Goal: Transaction & Acquisition: Obtain resource

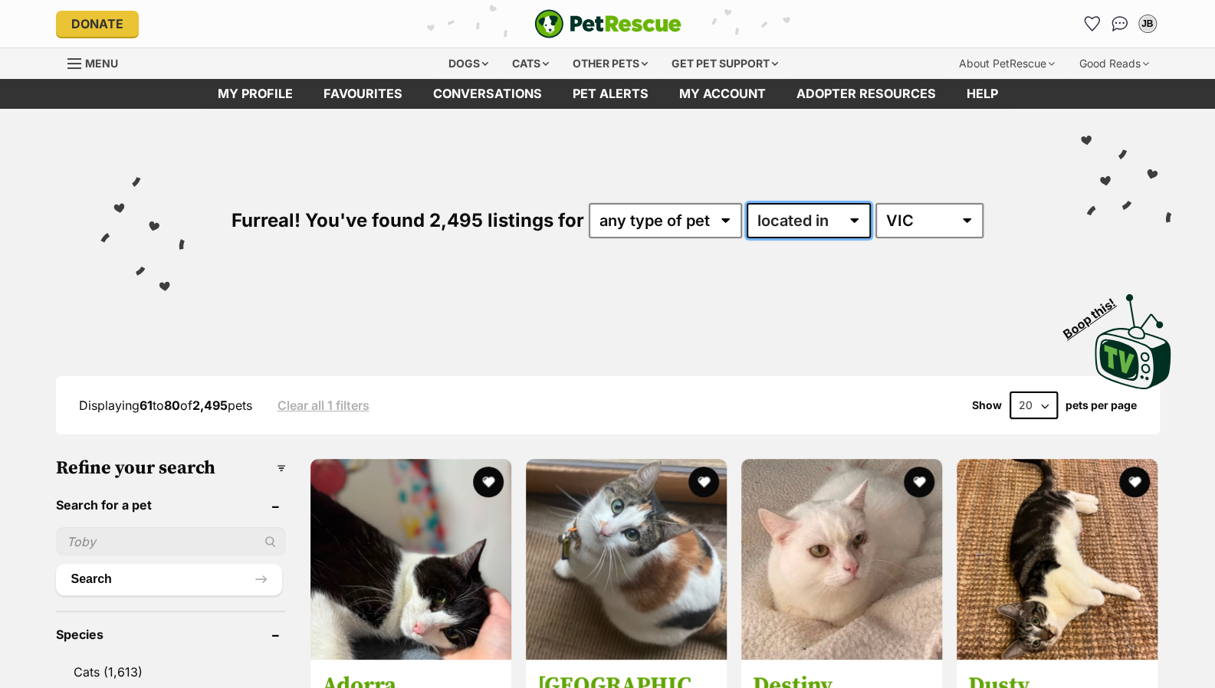
click at [780, 217] on select "available in located in" at bounding box center [808, 220] width 124 height 35
click at [716, 228] on select "any type of pet cats dogs other pets" at bounding box center [665, 220] width 153 height 35
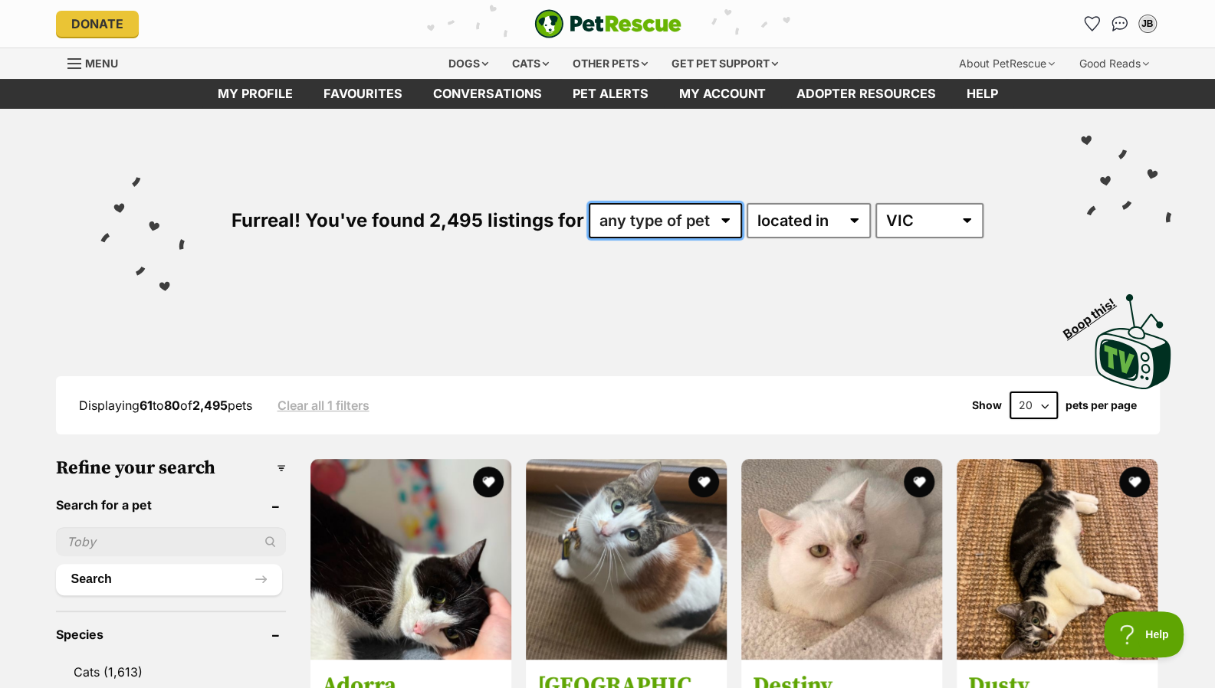
select select "Cats"
click at [589, 203] on select "any type of pet cats dogs other pets" at bounding box center [665, 220] width 153 height 35
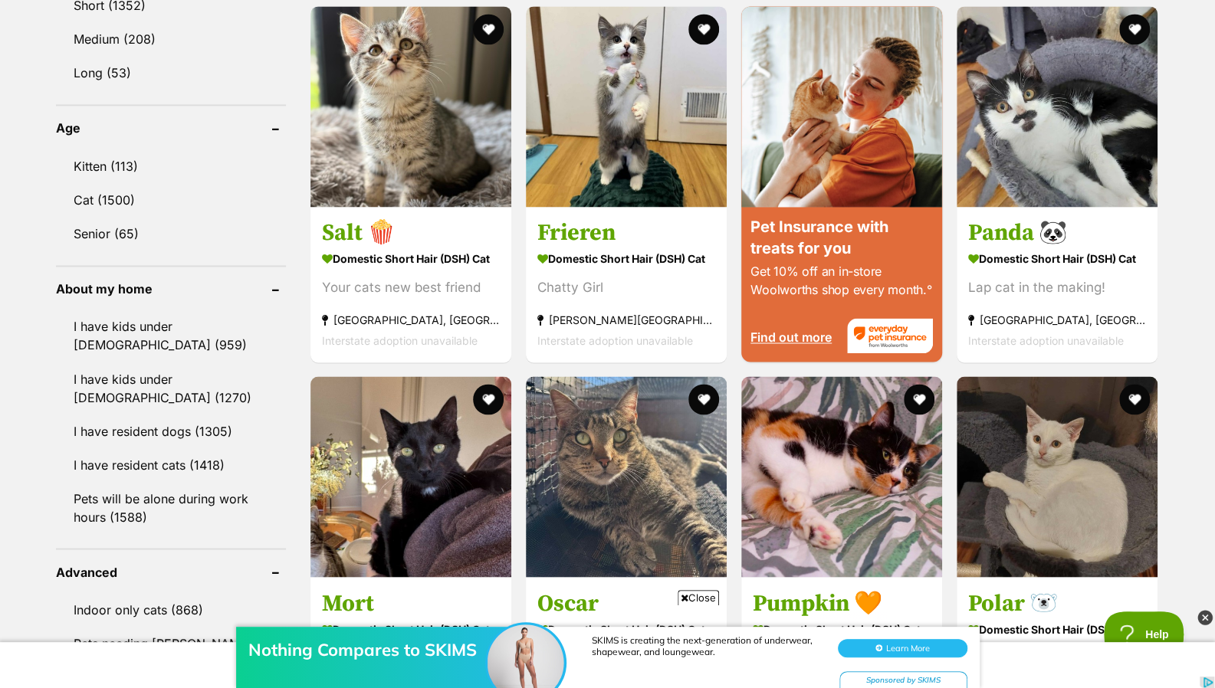
scroll to position [1468, 0]
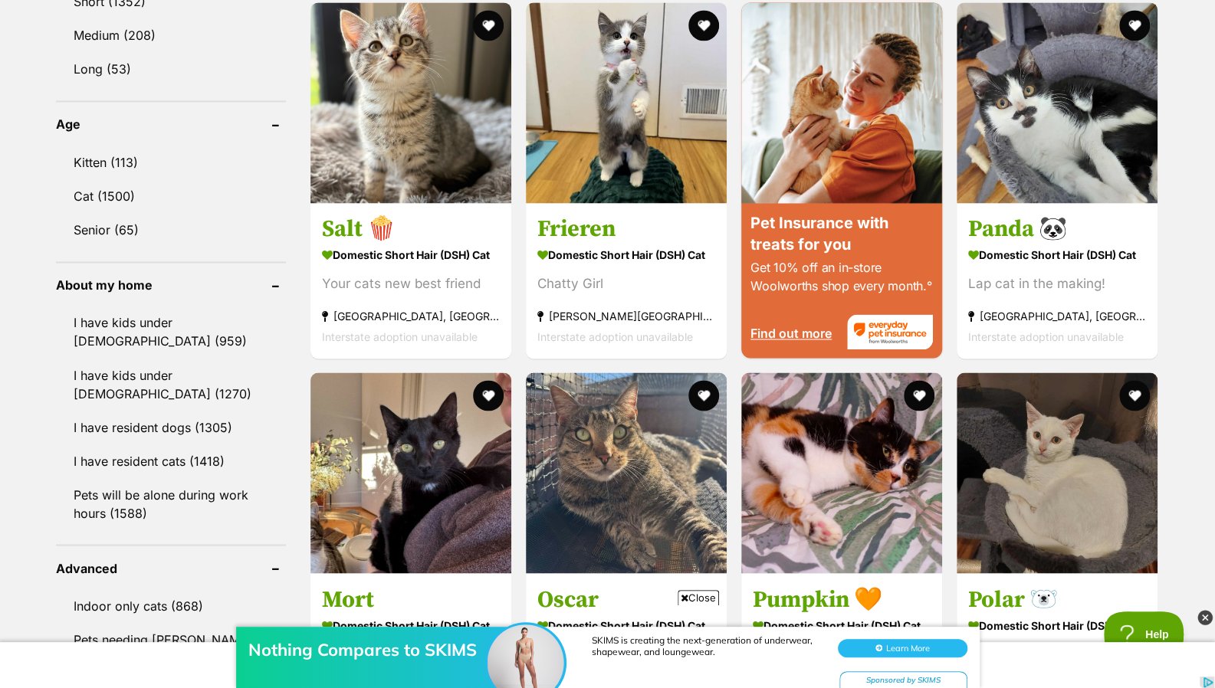
drag, startPoint x: 0, startPoint y: 0, endPoint x: 1217, endPoint y: 311, distance: 1256.0
click at [1214, 311] on html "Skip to main content Log in to favourite this pet Log in Or sign up Search PetR…" at bounding box center [607, 683] width 1215 height 4303
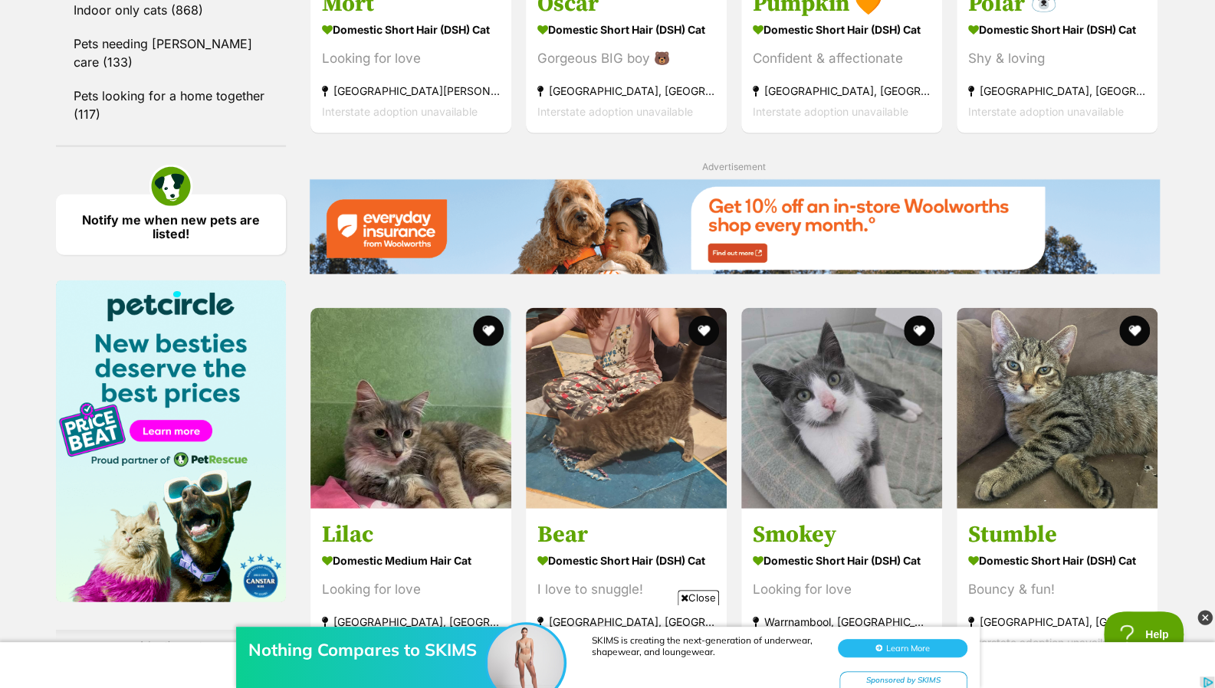
scroll to position [2077, 0]
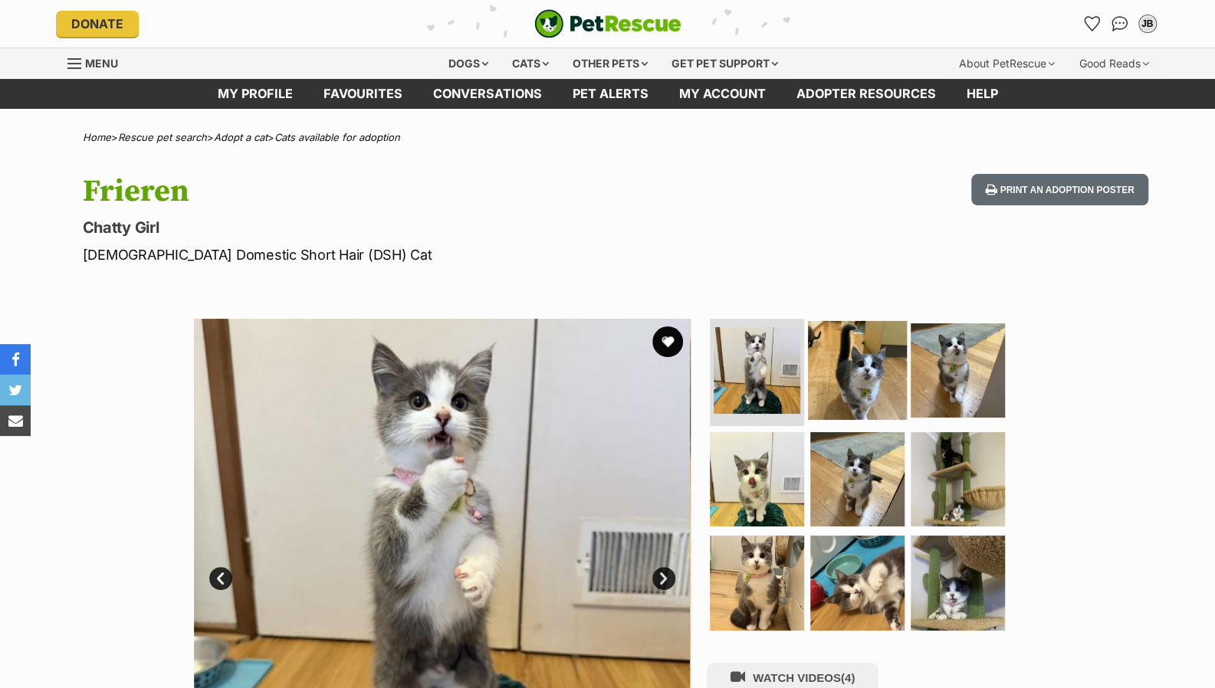
click at [874, 327] on img at bounding box center [857, 370] width 99 height 99
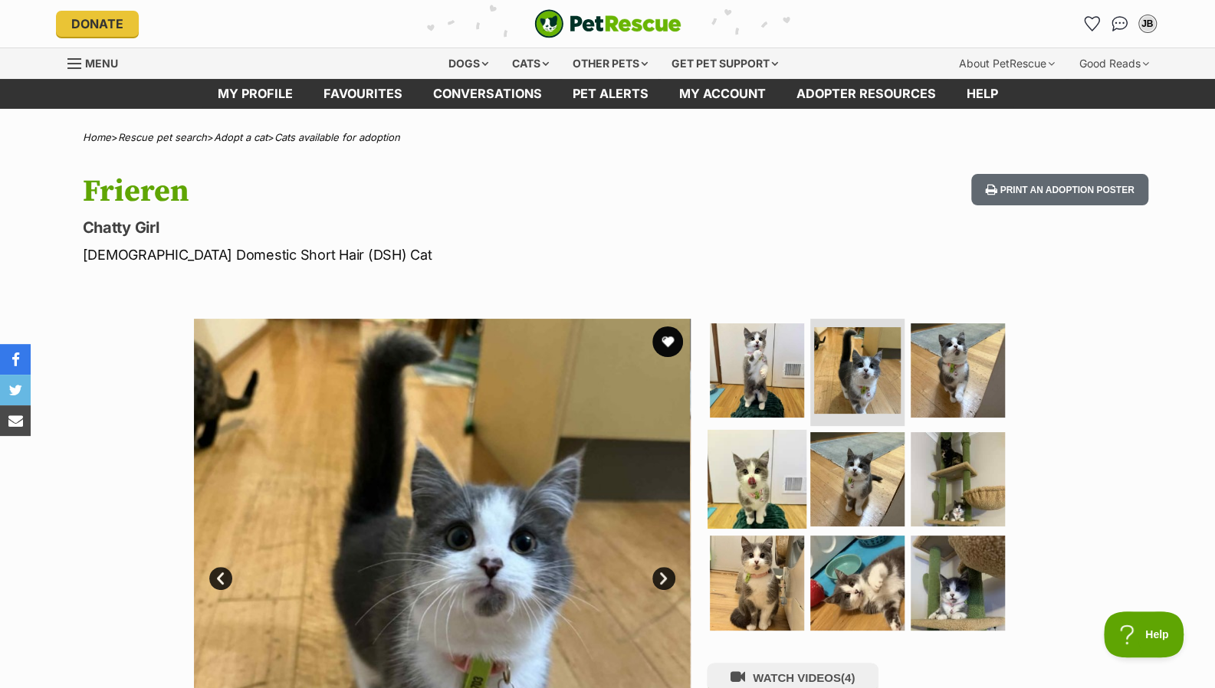
click at [775, 439] on img at bounding box center [756, 478] width 99 height 99
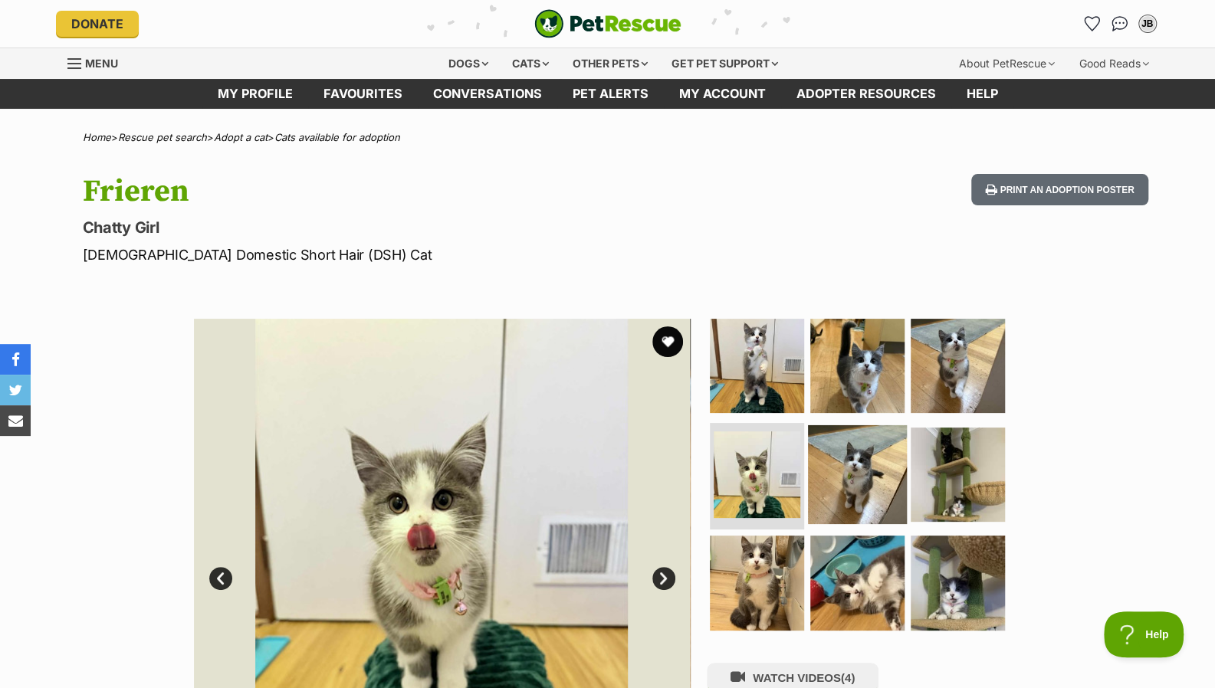
click at [871, 448] on img at bounding box center [857, 474] width 99 height 99
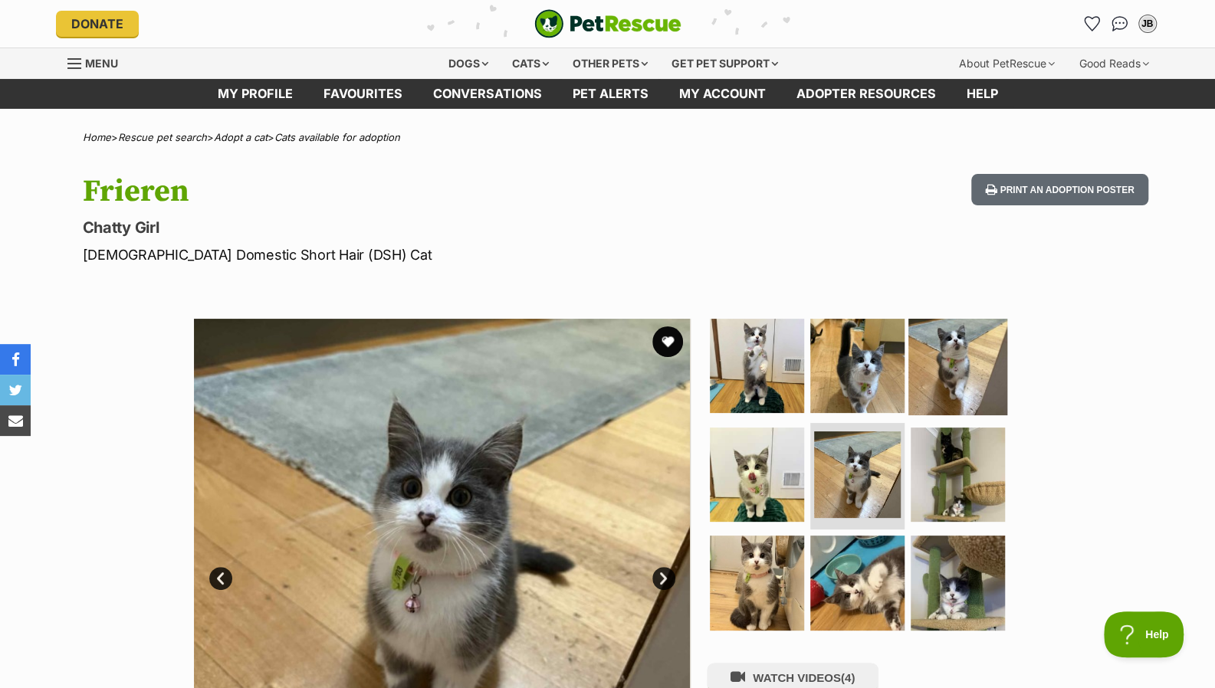
click at [966, 341] on img at bounding box center [957, 365] width 99 height 99
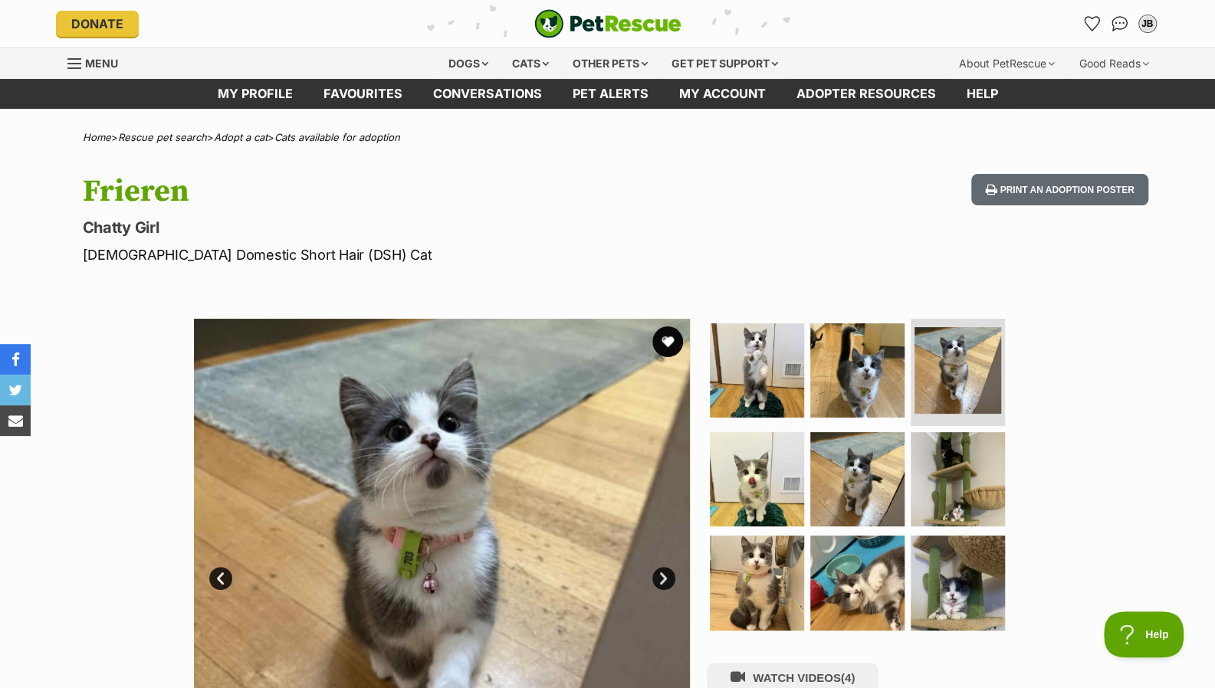
click at [1007, 544] on ul at bounding box center [864, 479] width 314 height 321
click at [962, 566] on img at bounding box center [957, 582] width 99 height 99
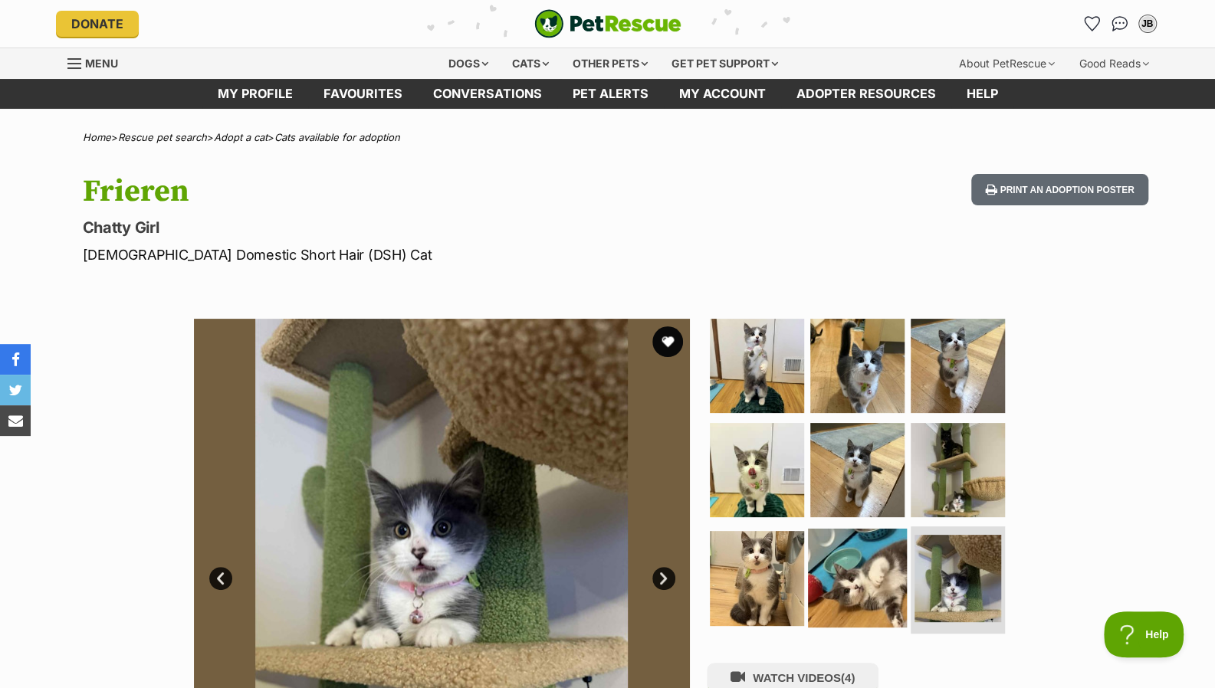
click at [883, 558] on img at bounding box center [857, 578] width 99 height 99
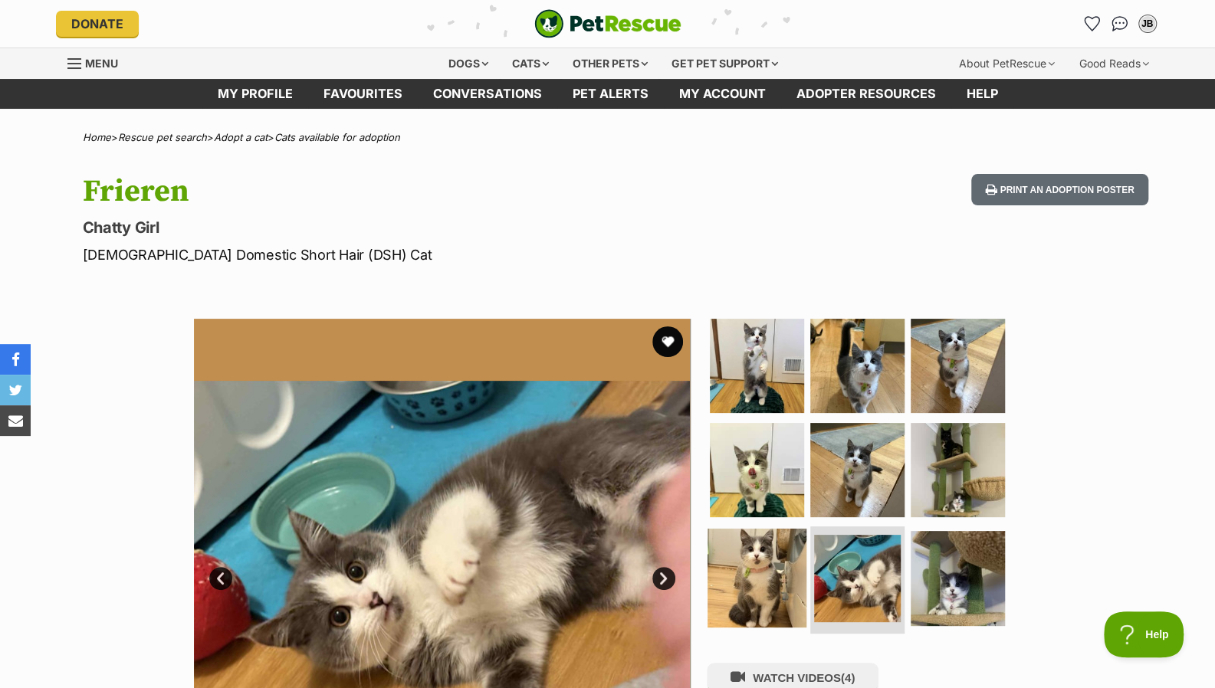
click at [762, 540] on img at bounding box center [756, 578] width 99 height 99
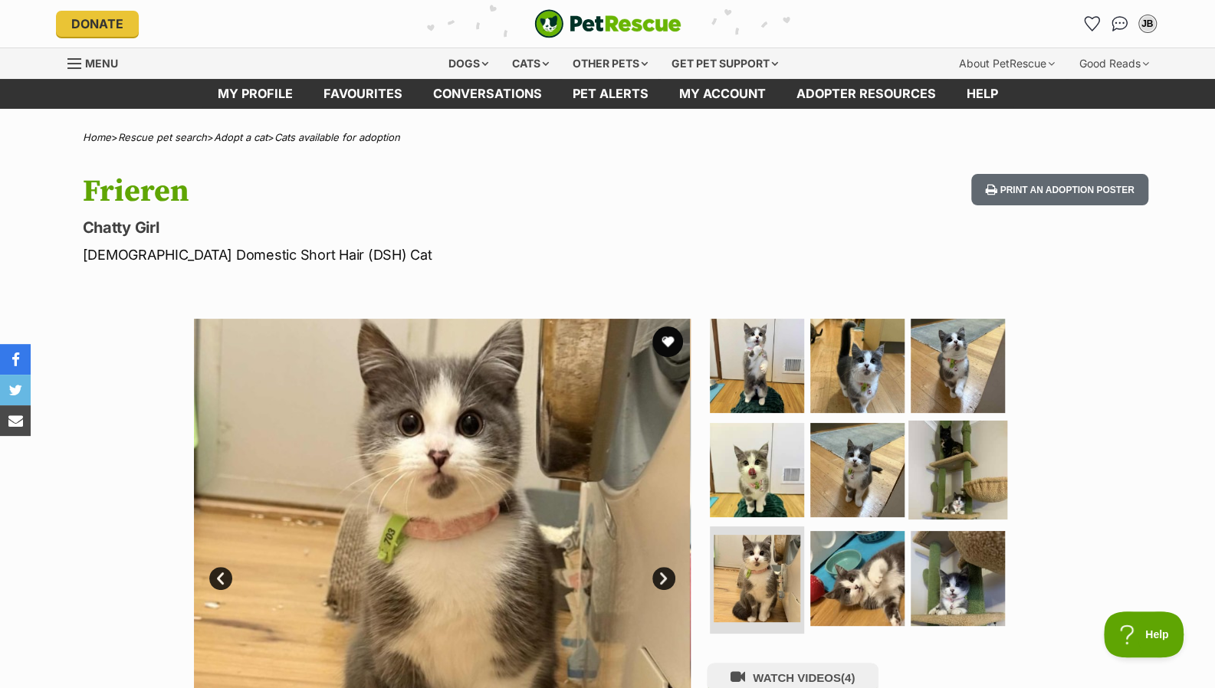
click at [931, 484] on img at bounding box center [957, 469] width 99 height 99
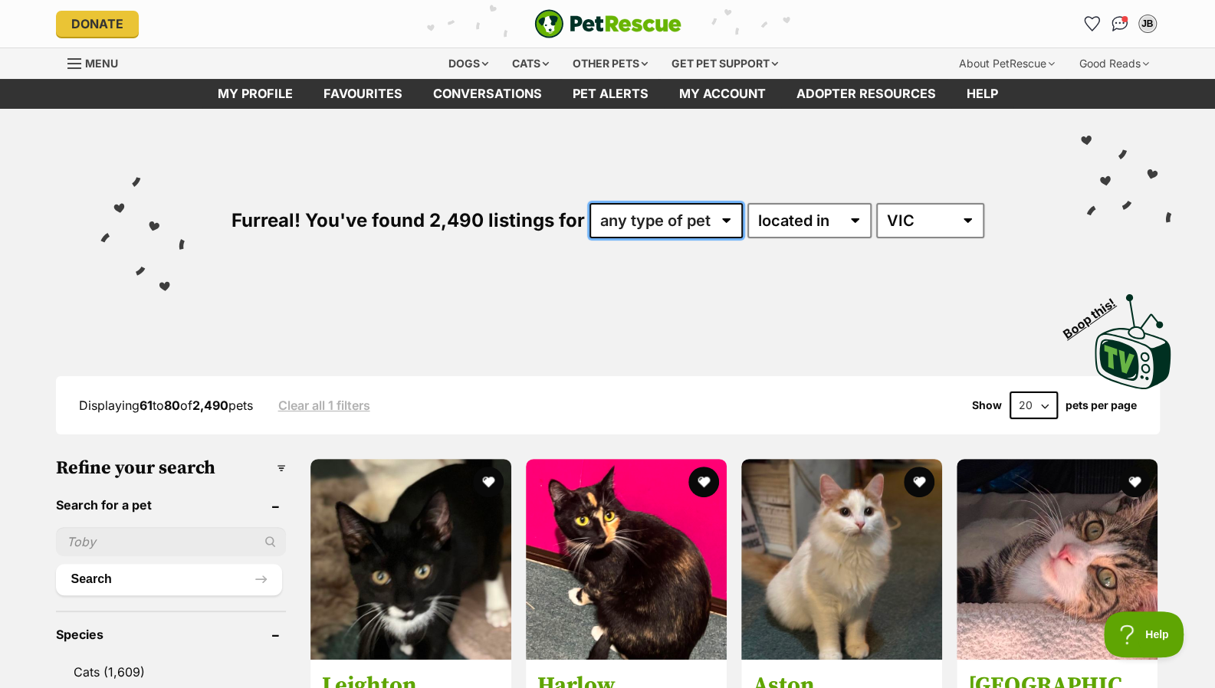
click at [634, 216] on select "any type of pet cats dogs other pets" at bounding box center [665, 220] width 153 height 35
select select "Cats"
click at [589, 203] on select "any type of pet cats dogs other pets" at bounding box center [665, 220] width 153 height 35
